Goal: Task Accomplishment & Management: Manage account settings

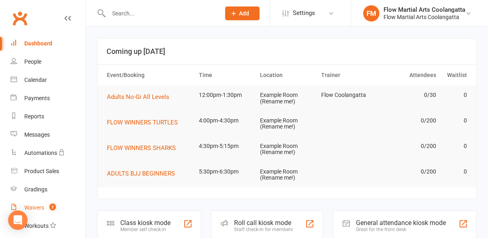
click at [51, 210] on span "2" at bounding box center [52, 206] width 6 height 7
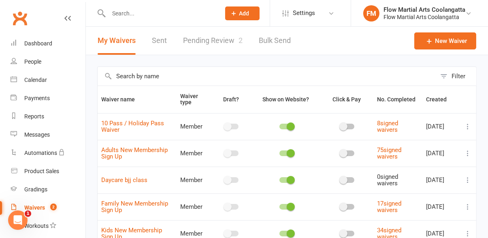
click at [216, 43] on link "Pending Review 2" at bounding box center [213, 41] width 60 height 28
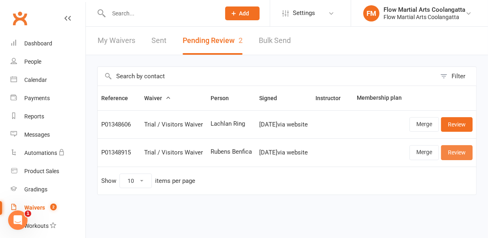
click at [457, 157] on link "Review" at bounding box center [457, 152] width 32 height 15
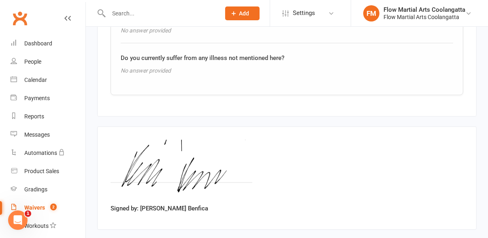
scroll to position [836, 0]
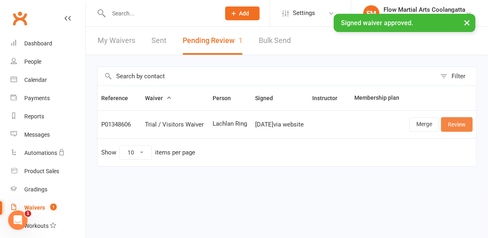
click at [457, 130] on link "Review" at bounding box center [457, 124] width 32 height 15
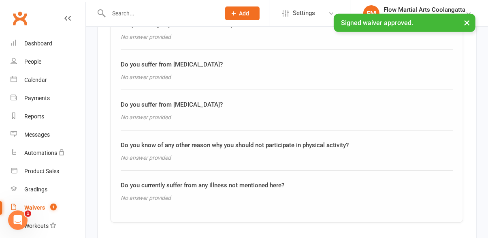
scroll to position [836, 0]
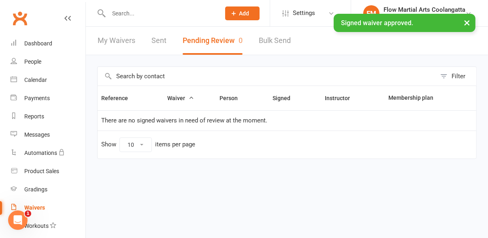
click at [140, 11] on input "text" at bounding box center [160, 13] width 109 height 11
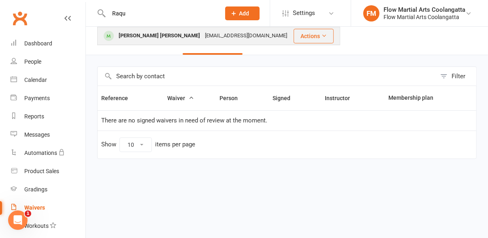
type input "Raqu"
click at [153, 42] on div "[PERSON_NAME] [PERSON_NAME] [EMAIL_ADDRESS][DOMAIN_NAME]" at bounding box center [195, 36] width 195 height 17
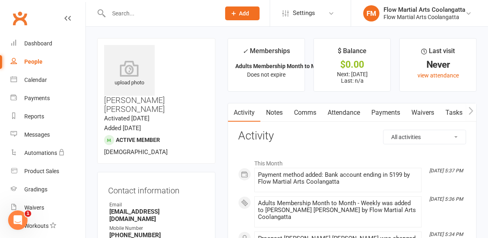
click at [387, 116] on link "Payments" at bounding box center [386, 112] width 40 height 19
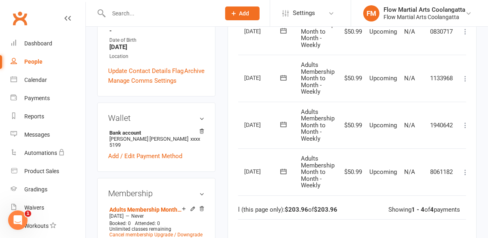
scroll to position [0, 25]
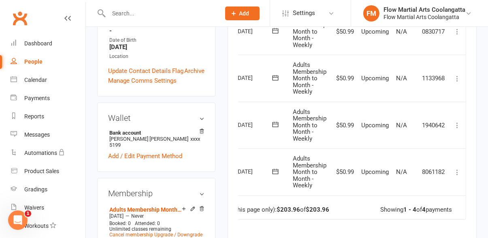
click at [458, 173] on icon at bounding box center [457, 172] width 8 height 8
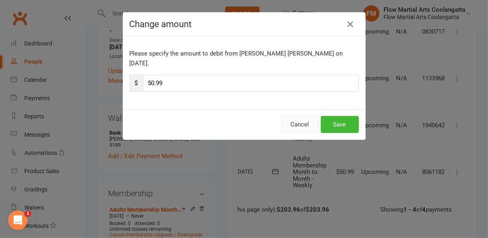
click at [306, 116] on button "Cancel" at bounding box center [300, 124] width 37 height 17
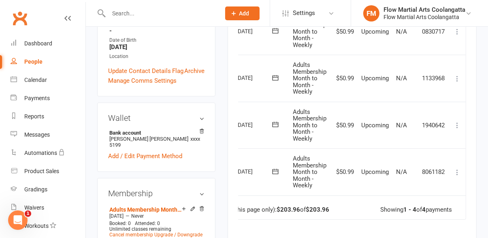
click at [457, 176] on button at bounding box center [458, 172] width 10 height 10
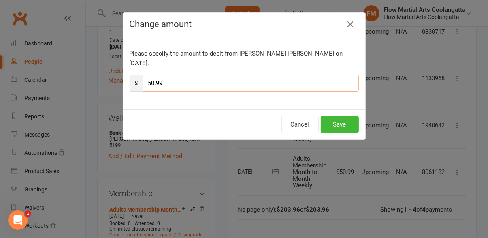
click at [228, 76] on input "50.99" at bounding box center [251, 83] width 216 height 17
type input "5"
type input "95.99"
click at [346, 117] on button "Save" at bounding box center [340, 124] width 38 height 17
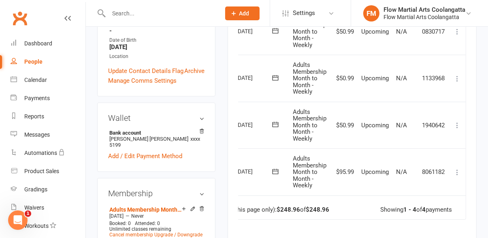
click at [459, 128] on button at bounding box center [458, 125] width 10 height 10
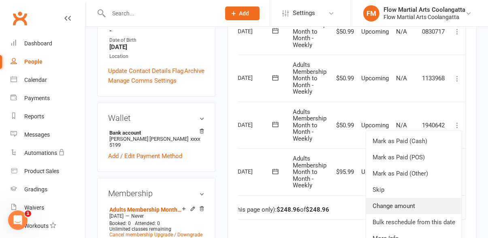
click at [412, 207] on link "Change amount" at bounding box center [414, 206] width 96 height 16
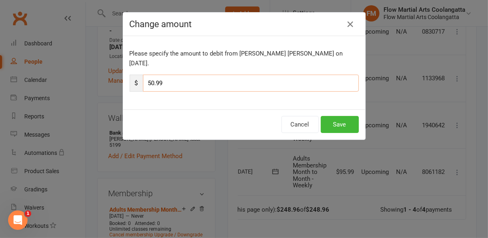
click at [196, 77] on input "50.99" at bounding box center [251, 83] width 216 height 17
type input "5"
type input "95.99"
click at [344, 117] on button "Save" at bounding box center [340, 124] width 38 height 17
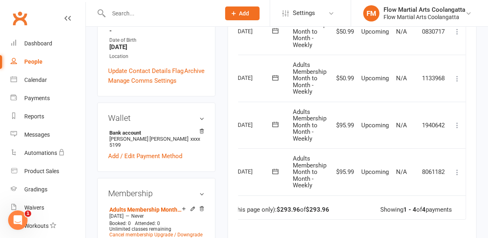
click at [461, 81] on icon at bounding box center [457, 79] width 8 height 8
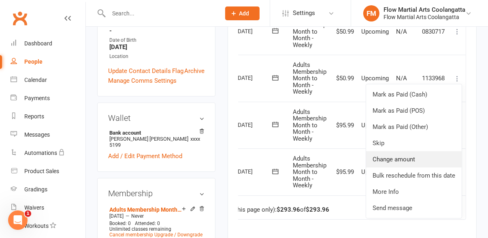
click at [414, 160] on link "Change amount" at bounding box center [414, 159] width 96 height 16
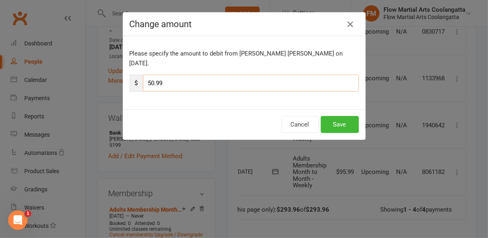
click at [254, 75] on input "50.99" at bounding box center [251, 83] width 216 height 17
type input "5"
type input "95.99"
click at [346, 116] on button "Save" at bounding box center [340, 124] width 38 height 17
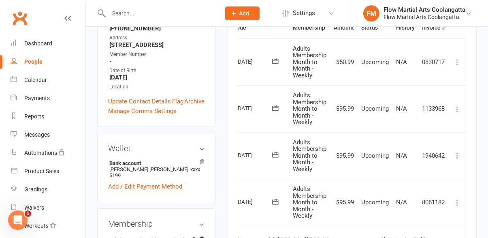
scroll to position [203, 0]
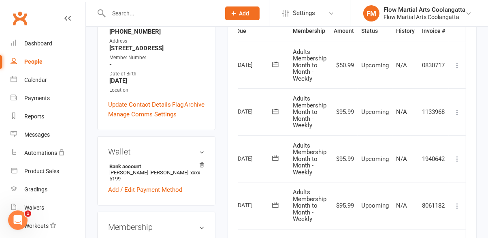
click at [461, 67] on icon at bounding box center [457, 65] width 8 height 8
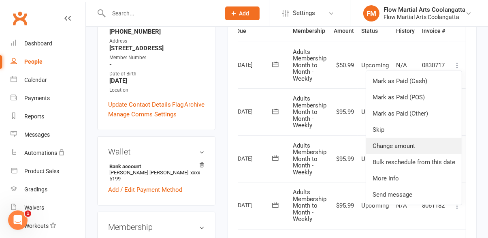
click at [408, 148] on link "Change amount" at bounding box center [414, 146] width 96 height 16
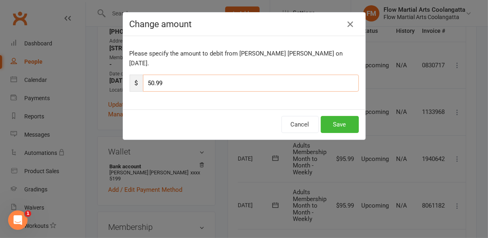
click at [265, 75] on input "50.99" at bounding box center [251, 83] width 216 height 17
type input "5"
type input "95.99"
click at [345, 116] on button "Save" at bounding box center [340, 124] width 38 height 17
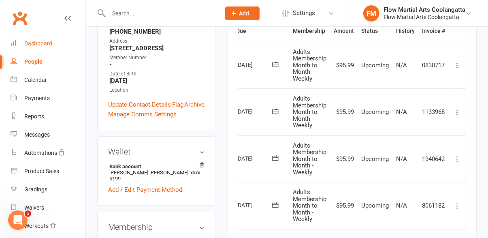
click at [48, 44] on div "Dashboard" at bounding box center [38, 43] width 28 height 6
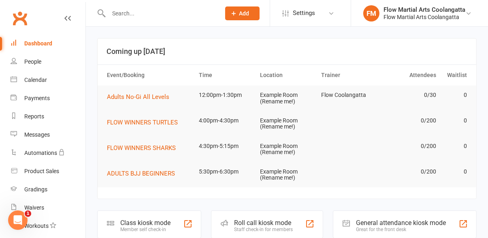
click at [156, 13] on input "text" at bounding box center [160, 13] width 109 height 11
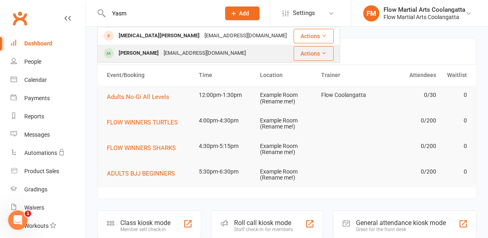
type input "Yasm"
click at [156, 55] on div "[PERSON_NAME]" at bounding box center [138, 53] width 45 height 12
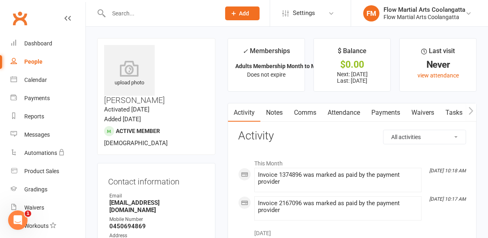
click at [389, 114] on link "Payments" at bounding box center [386, 112] width 40 height 19
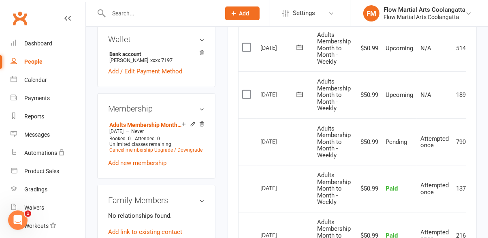
scroll to position [316, 0]
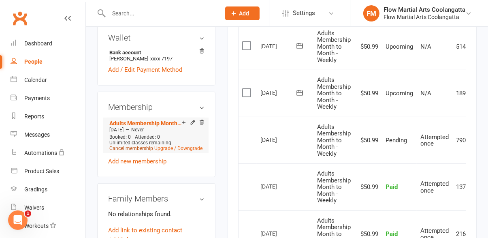
click at [139, 145] on link "Cancel membership" at bounding box center [131, 148] width 44 height 6
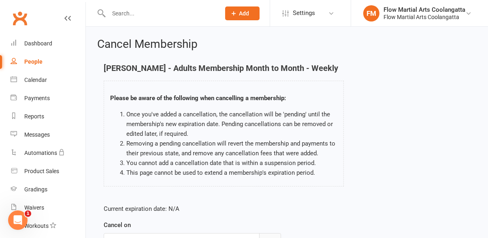
click at [270, 237] on icon "button" at bounding box center [270, 242] width 8 height 8
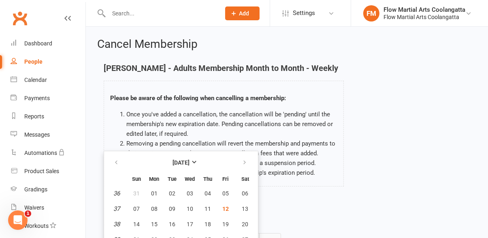
scroll to position [10, 0]
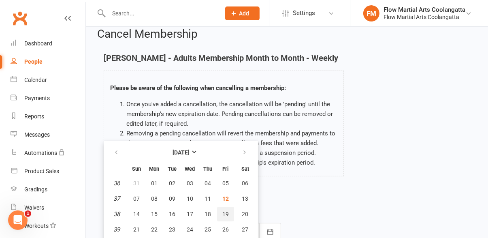
click at [228, 217] on span "19" at bounding box center [225, 214] width 6 height 6
type input "[DATE]"
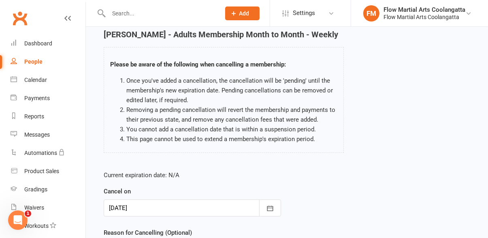
scroll to position [92, 0]
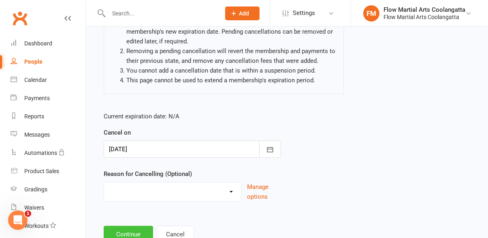
click at [130, 237] on button "Continue" at bounding box center [128, 234] width 49 height 17
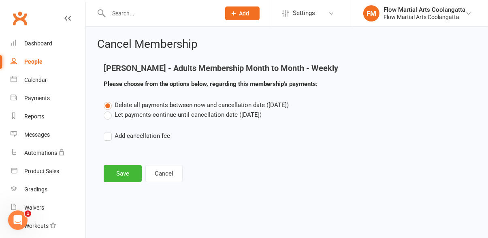
click at [109, 120] on label "Let payments continue until cancellation date ([DATE])" at bounding box center [183, 115] width 158 height 10
click at [109, 110] on input "Let payments continue until cancellation date ([DATE])" at bounding box center [106, 110] width 5 height 0
click at [127, 182] on button "Save" at bounding box center [123, 173] width 38 height 17
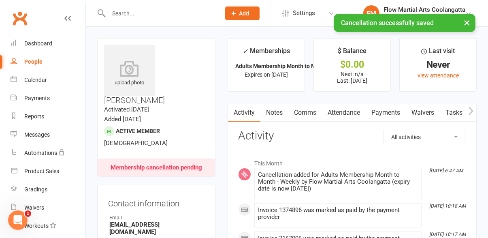
click at [153, 14] on div "× Cancellation successfully saved" at bounding box center [239, 14] width 478 height 0
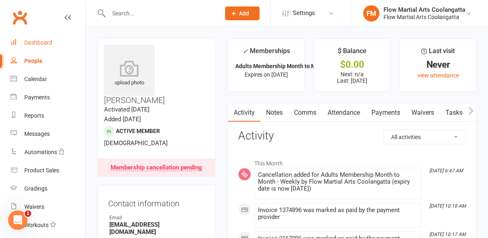
click at [44, 45] on div "Dashboard" at bounding box center [38, 42] width 28 height 6
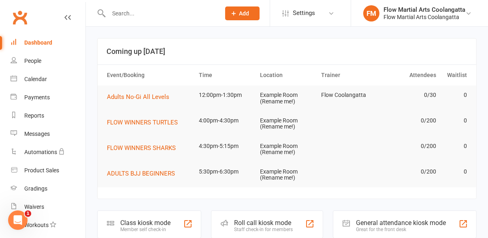
click at [148, 17] on input "text" at bounding box center [160, 13] width 109 height 11
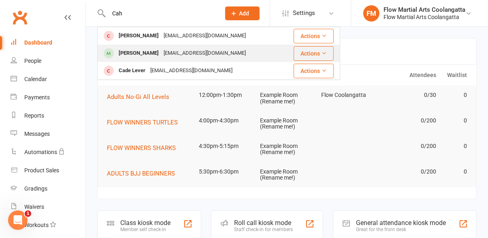
type input "Cah"
click at [148, 54] on div "[PERSON_NAME]" at bounding box center [138, 53] width 45 height 12
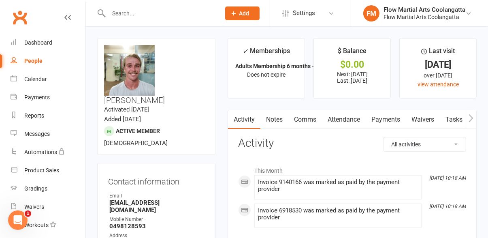
click at [388, 127] on link "Payments" at bounding box center [386, 119] width 40 height 19
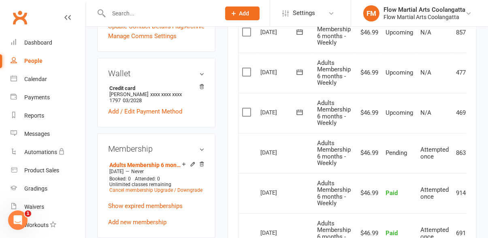
scroll to position [280, 0]
click at [140, 188] on link "Cancel membership" at bounding box center [131, 191] width 44 height 6
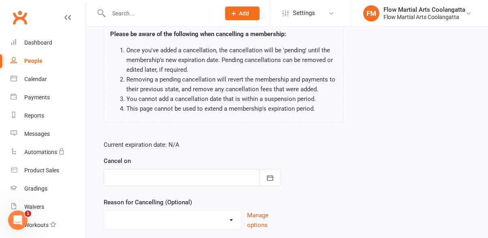
scroll to position [83, 0]
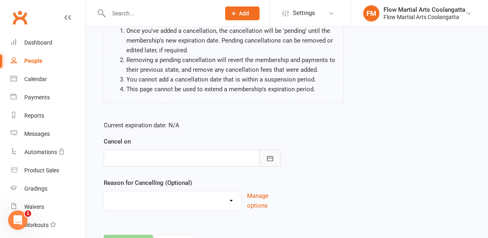
click at [274, 162] on icon "button" at bounding box center [270, 158] width 8 height 8
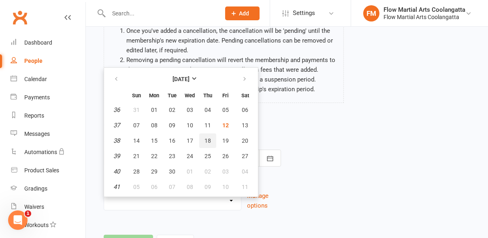
click at [212, 140] on button "18" at bounding box center [207, 140] width 17 height 15
type input "[DATE]"
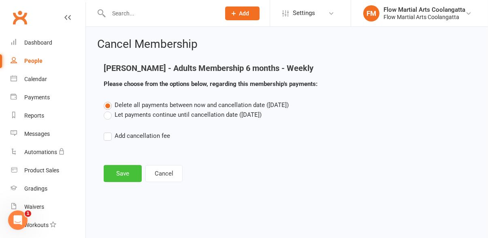
click at [123, 175] on button "Save" at bounding box center [123, 173] width 38 height 17
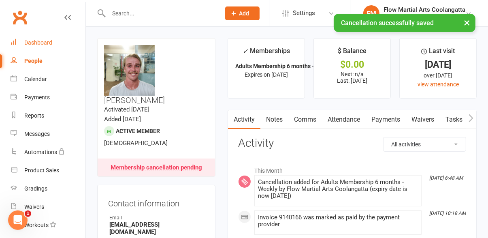
click at [38, 43] on div "Dashboard" at bounding box center [38, 42] width 28 height 6
